Goal: Navigation & Orientation: Find specific page/section

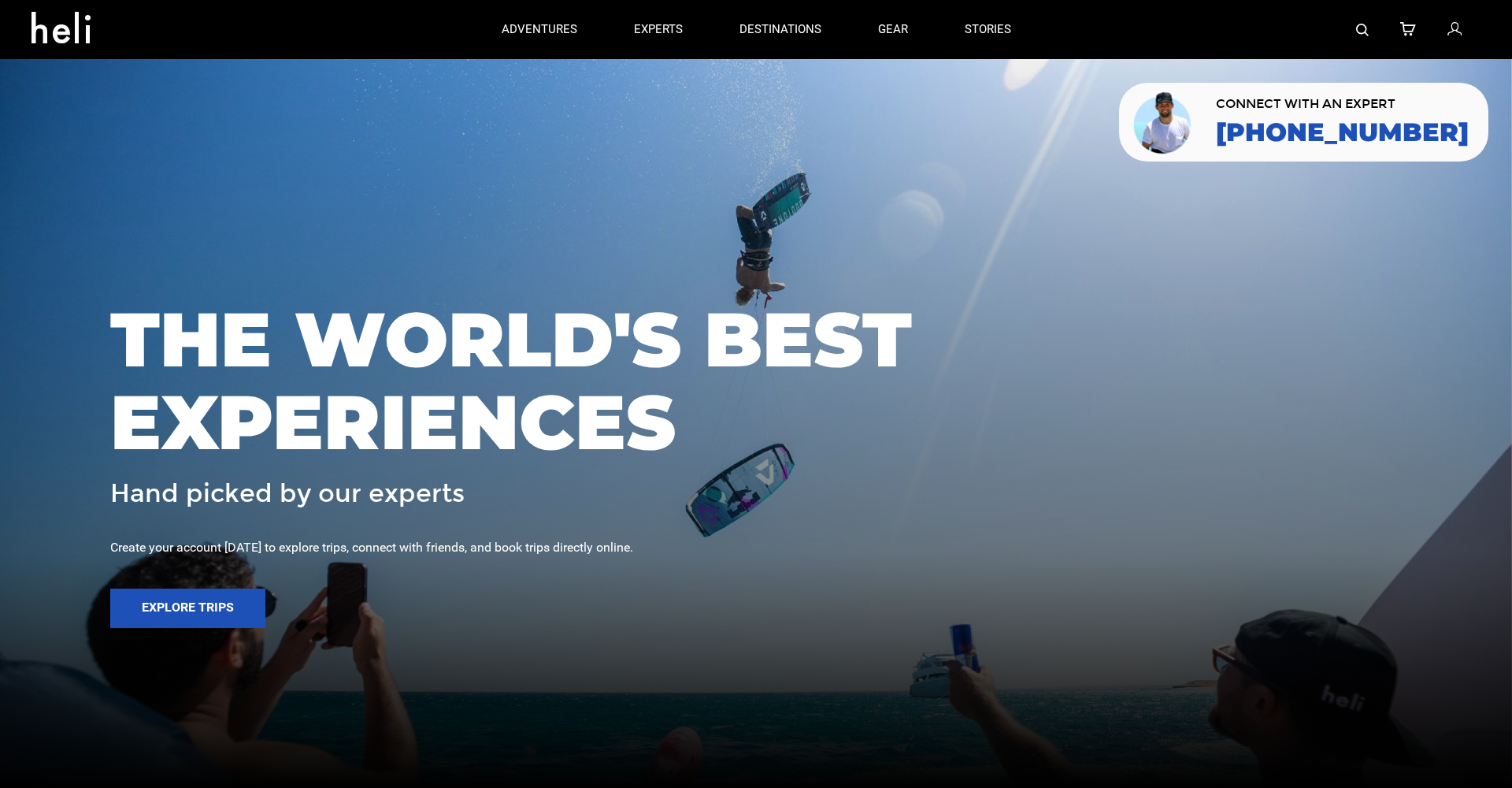
click at [1366, 28] on img at bounding box center [1363, 30] width 13 height 13
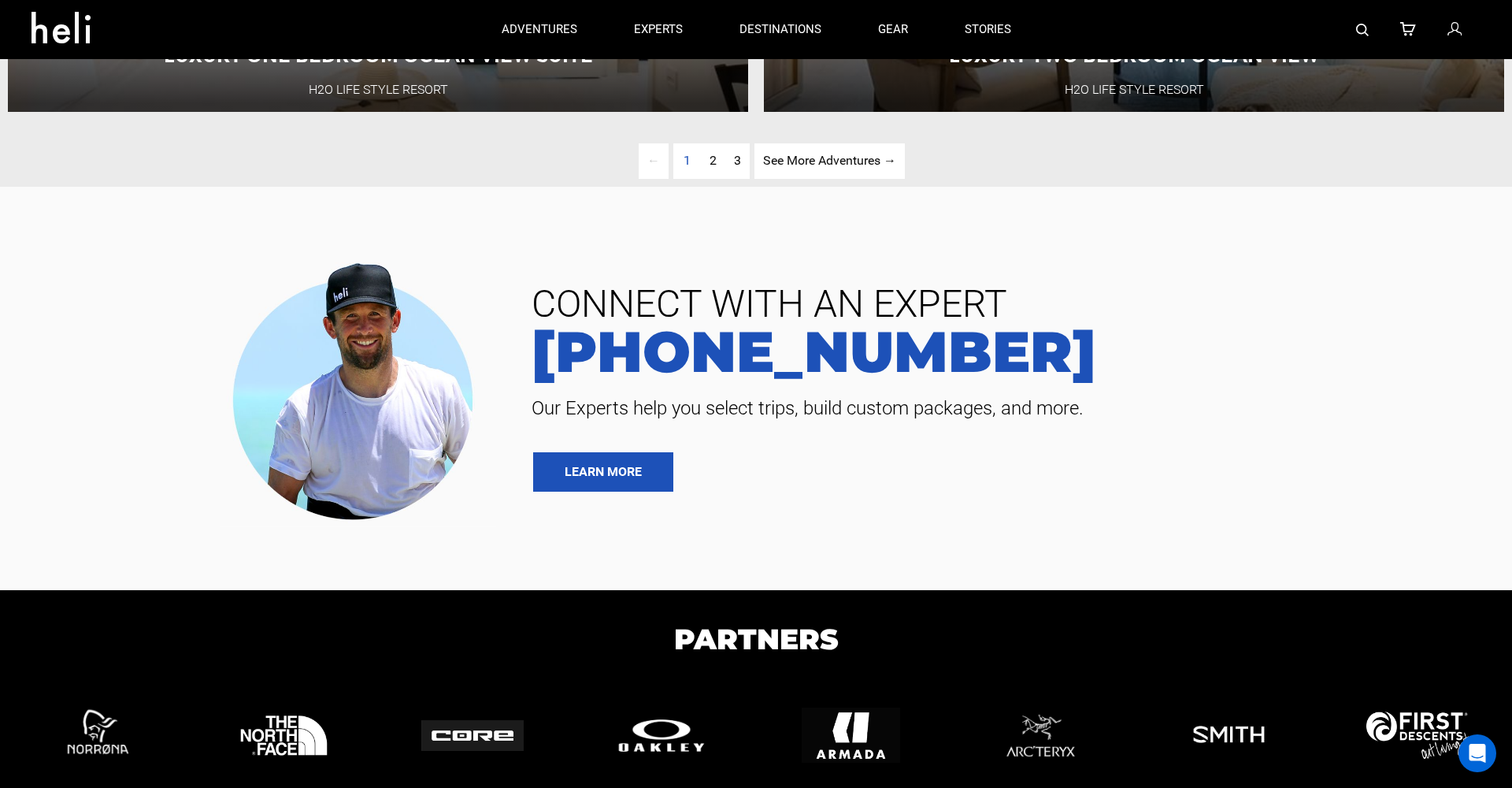
scroll to position [5040, 0]
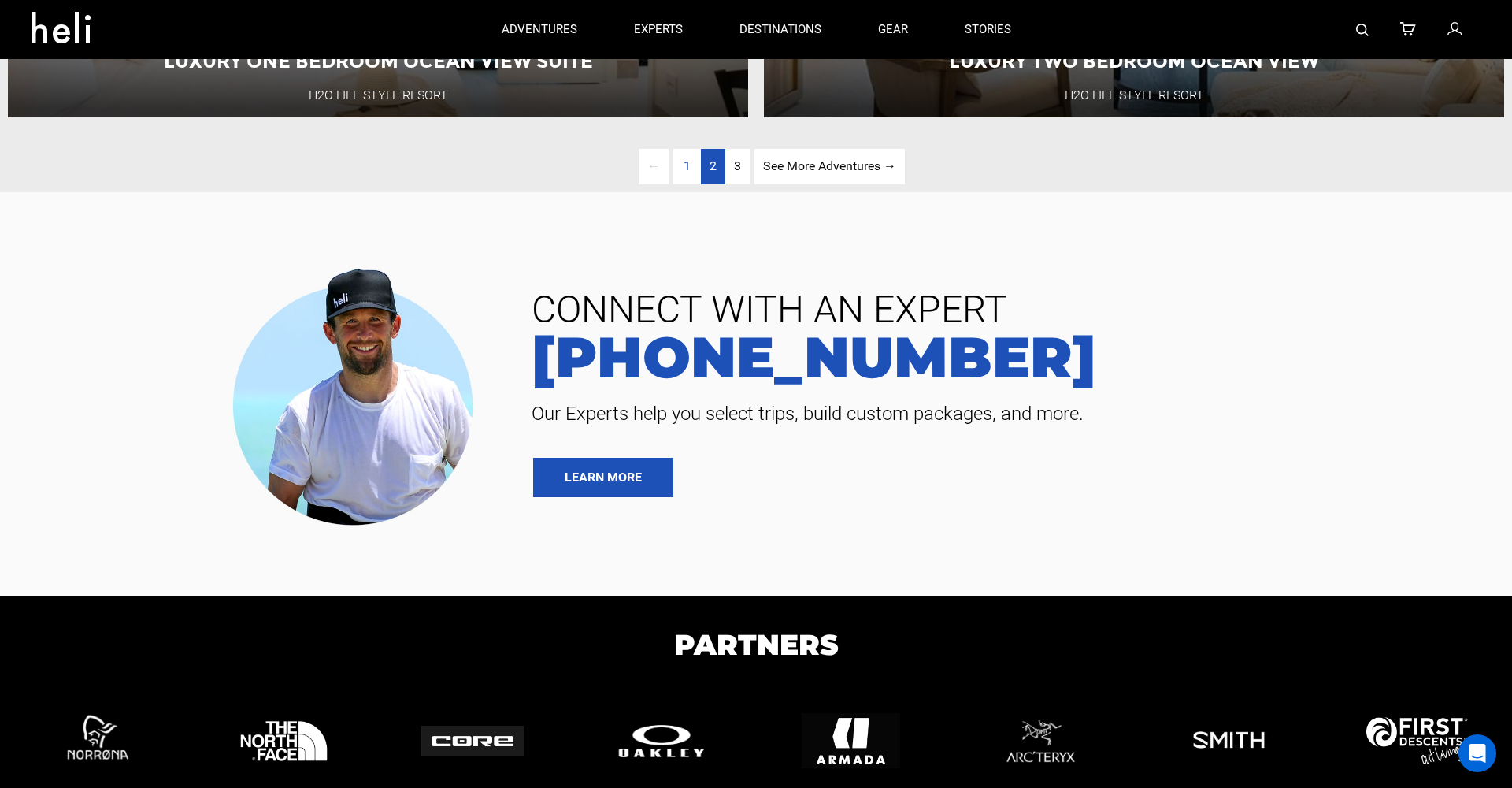
click at [711, 161] on span "2" at bounding box center [713, 166] width 7 height 15
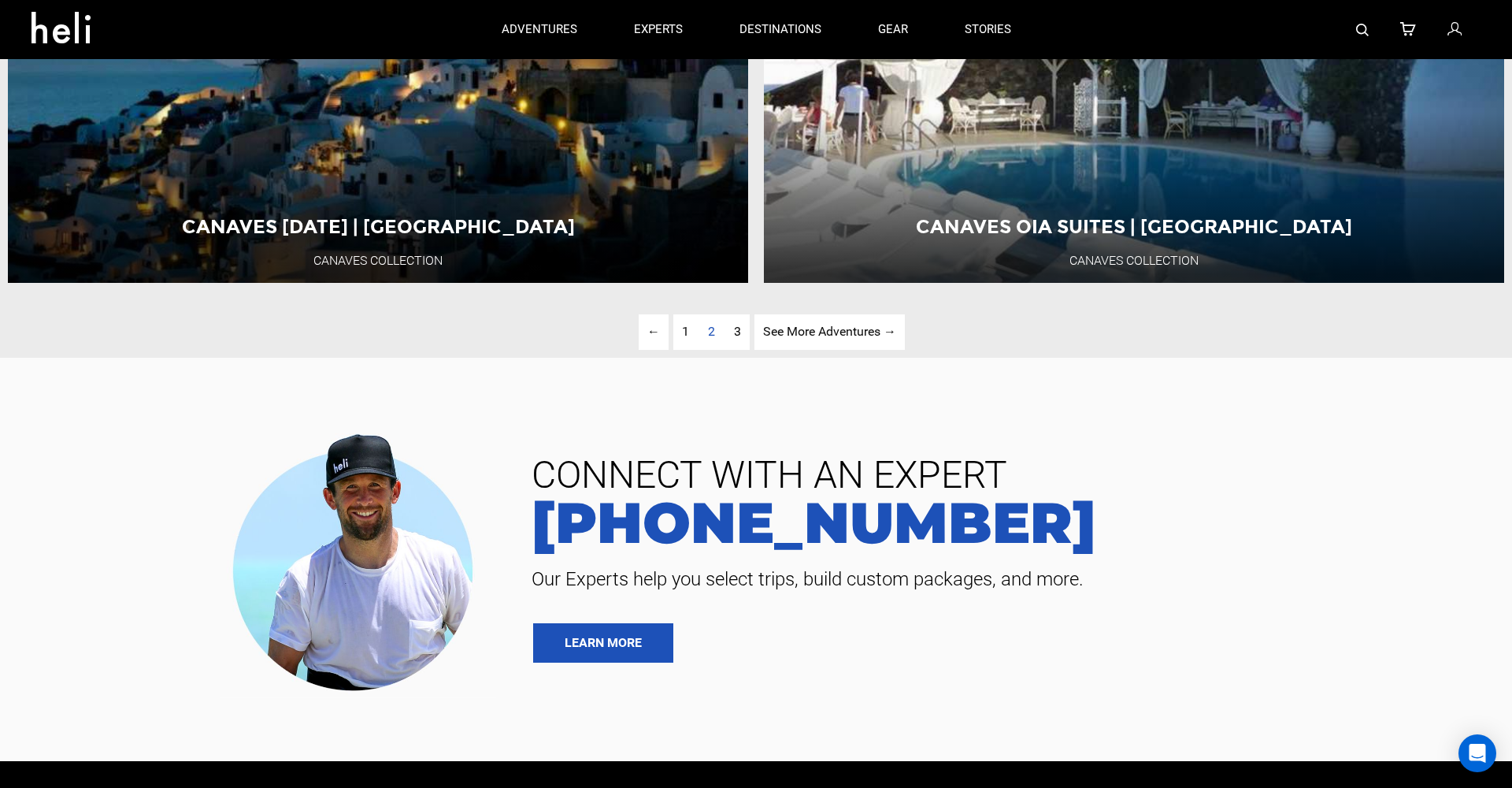
scroll to position [4846, 0]
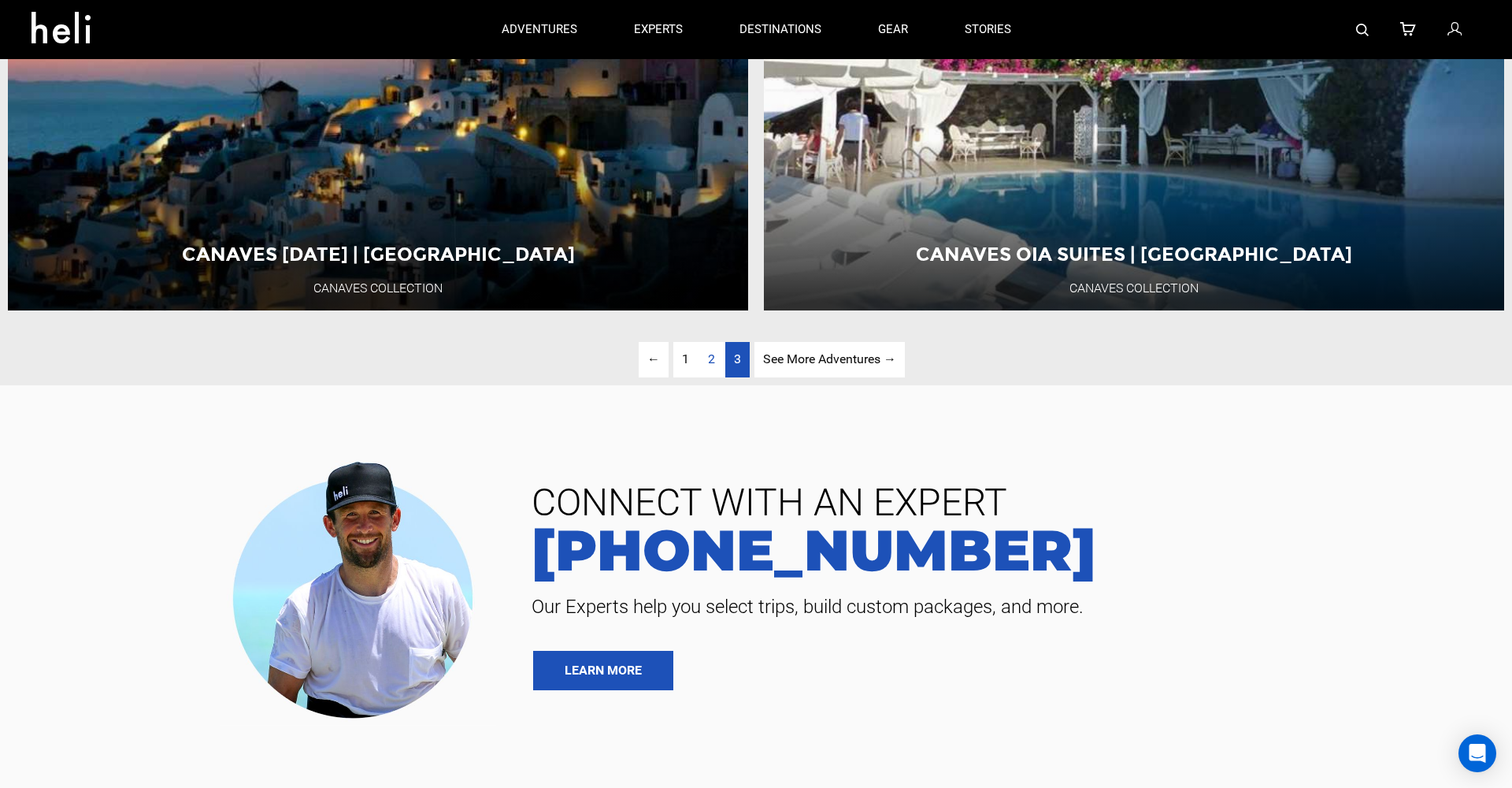
click at [734, 354] on span "3" at bounding box center [737, 359] width 7 height 15
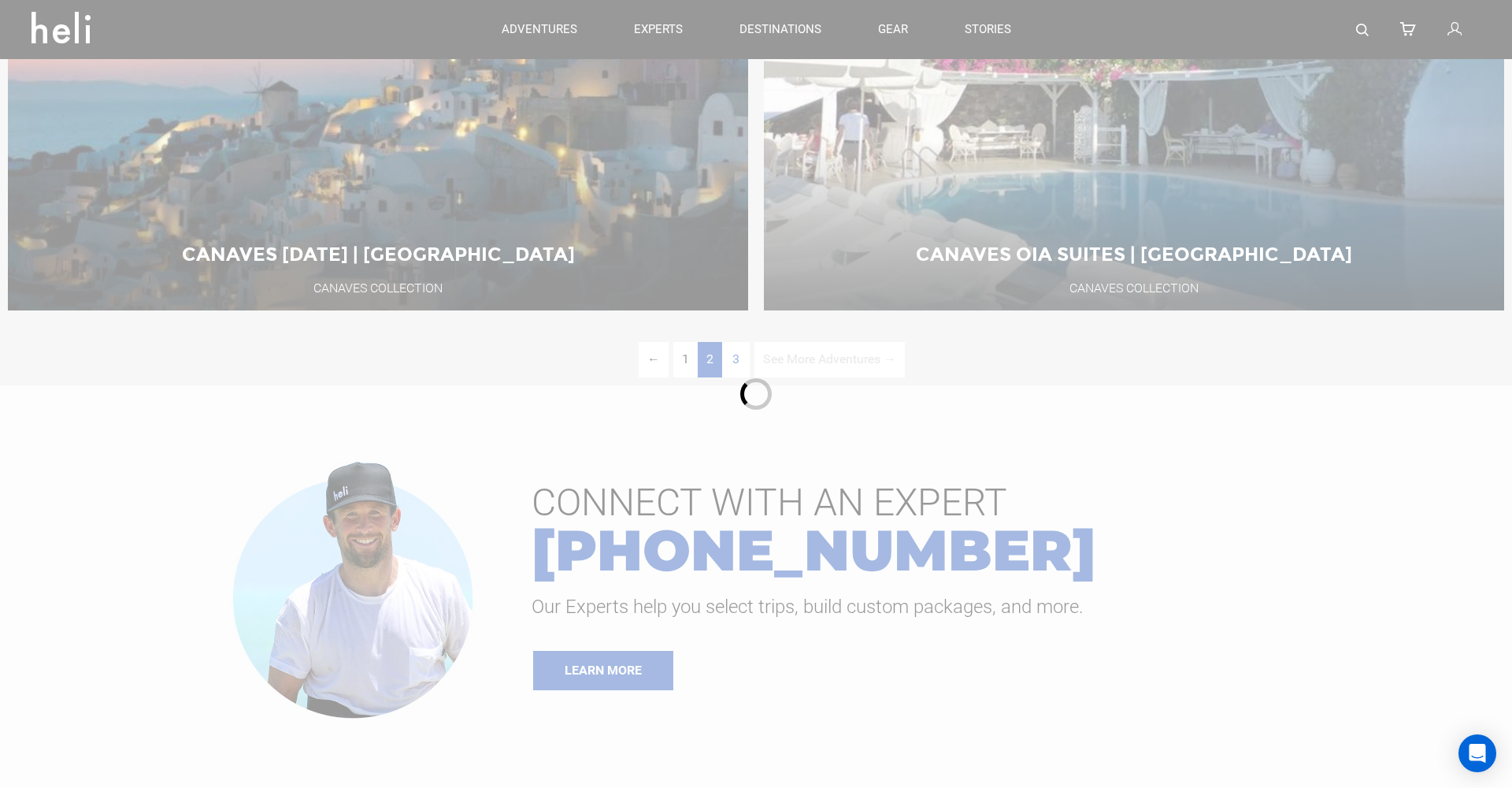
scroll to position [186, 0]
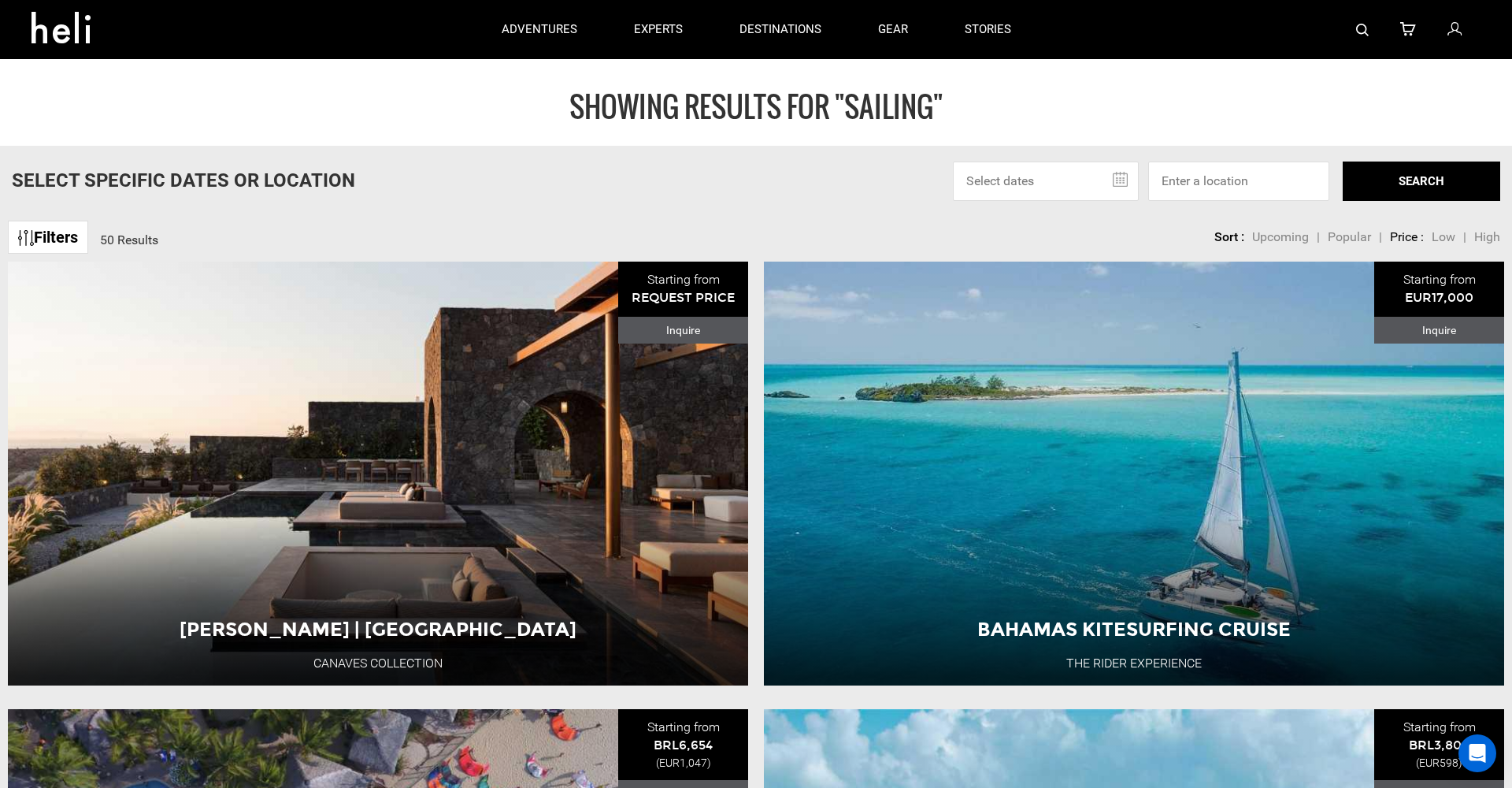
click at [1359, 24] on img at bounding box center [1363, 30] width 13 height 13
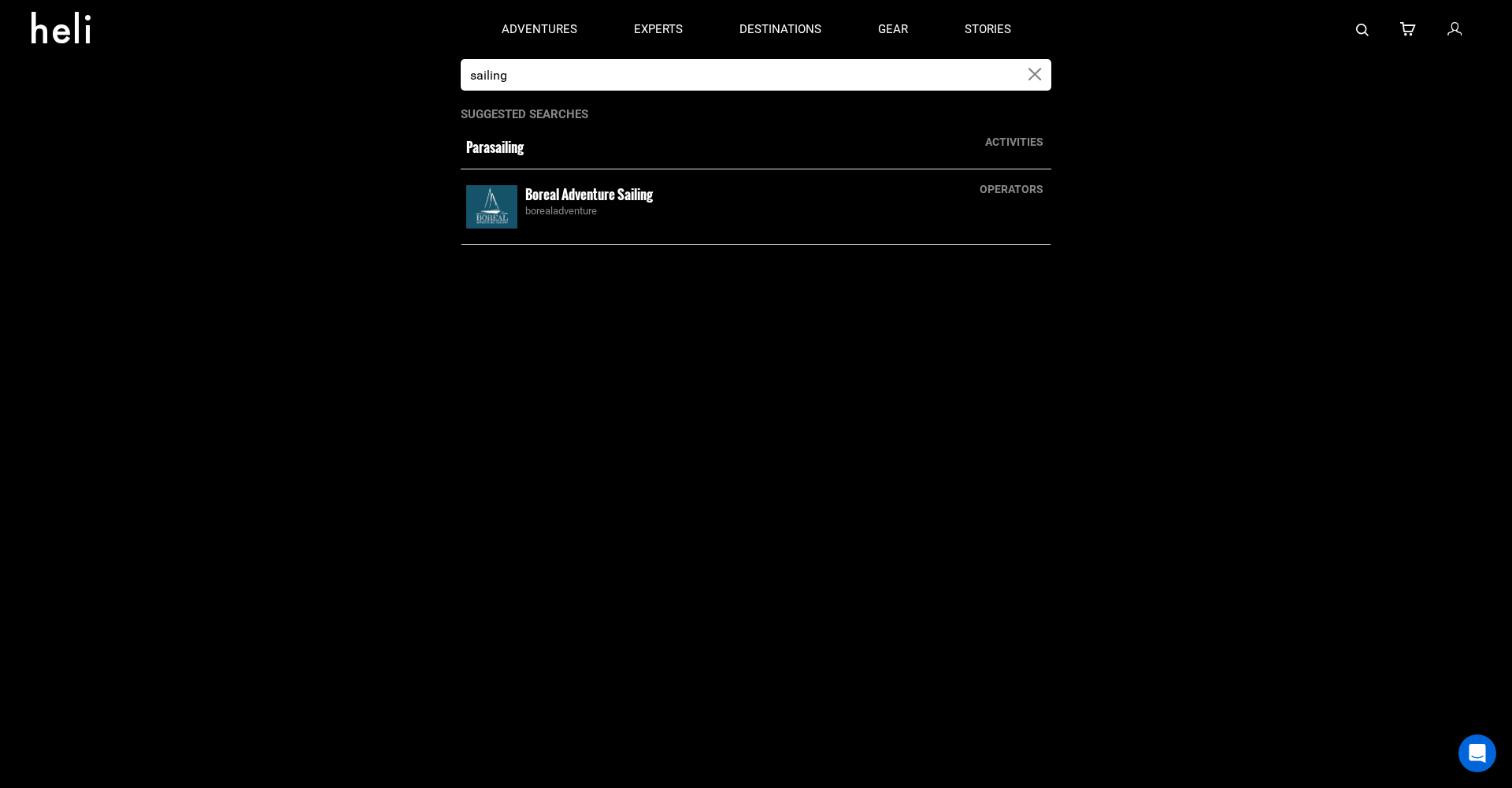
drag, startPoint x: 666, startPoint y: 81, endPoint x: 443, endPoint y: 66, distance: 223.5
click at [443, 66] on app-search-panel "sailing activities Parasailing operators Boreal Adventure Sailing borealadventu…" at bounding box center [756, 423] width 1512 height 728
type input "nyyc"
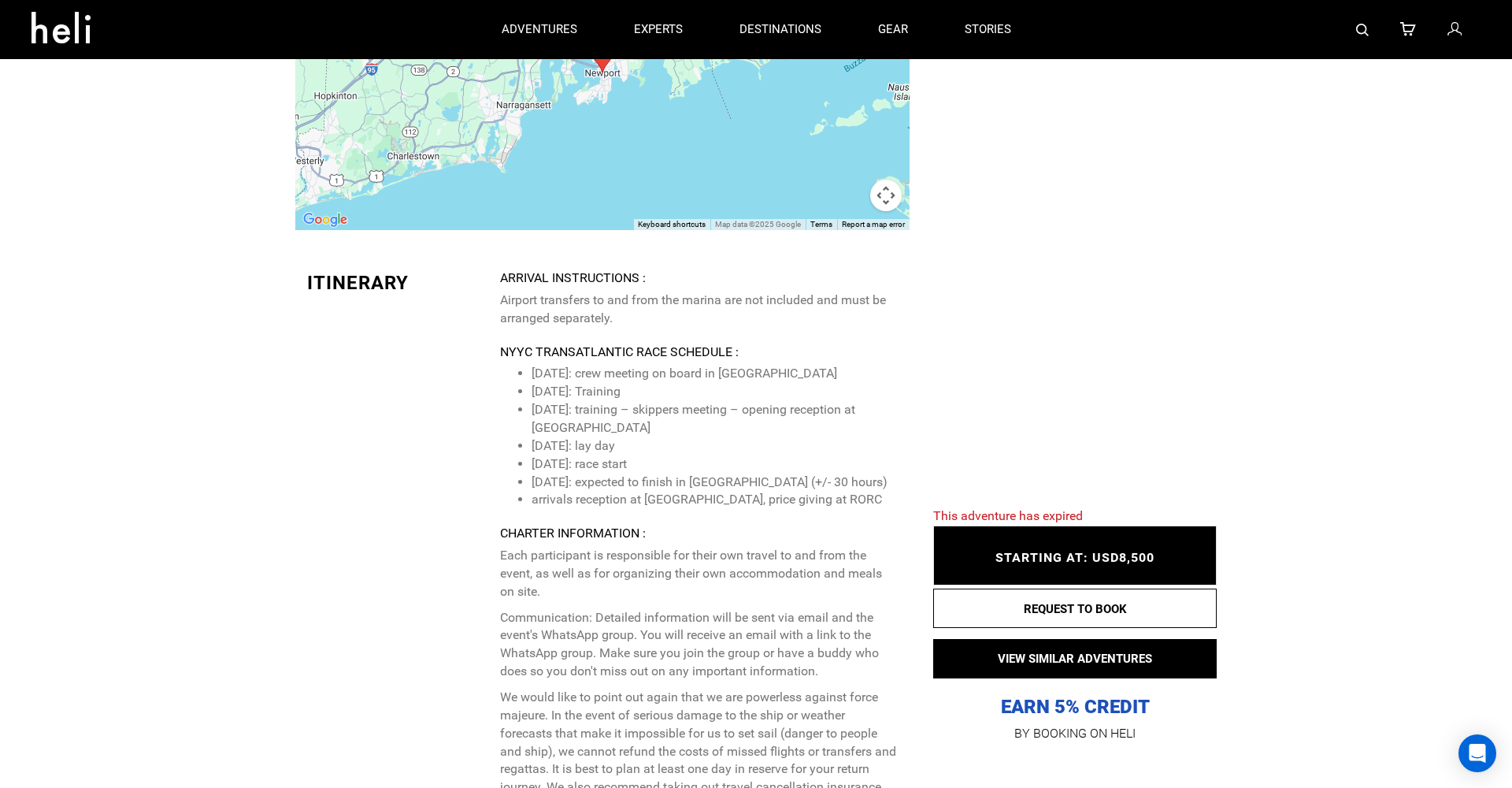
scroll to position [4287, 0]
